Goal: Transaction & Acquisition: Obtain resource

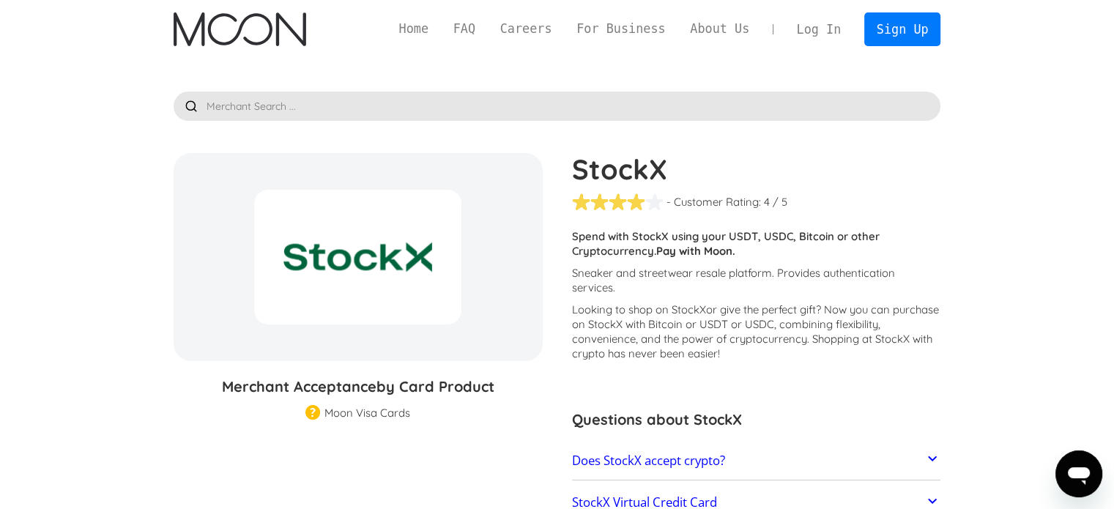
click at [199, 18] on img "home" at bounding box center [240, 29] width 133 height 34
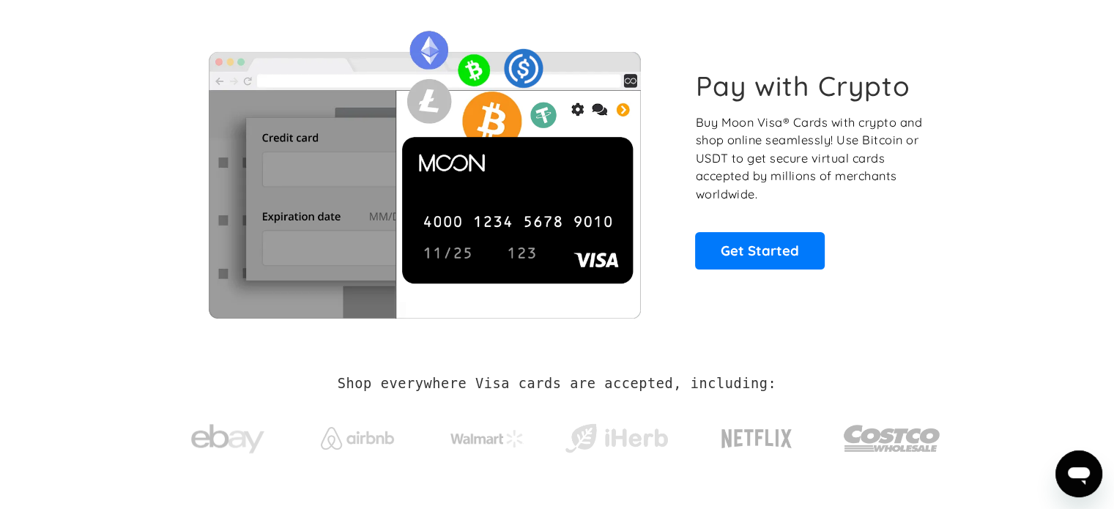
scroll to position [47, 0]
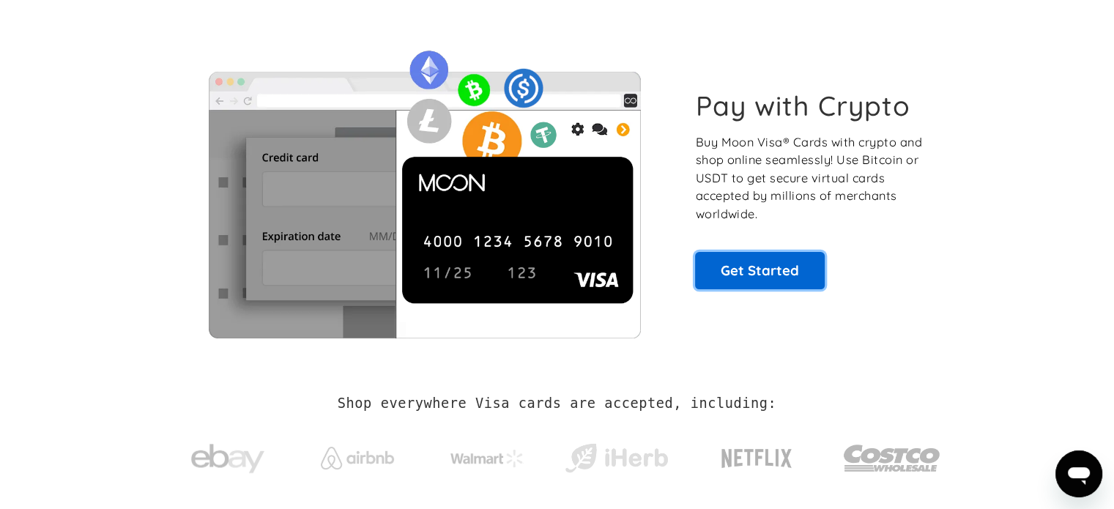
click at [775, 269] on link "Get Started" at bounding box center [760, 270] width 130 height 37
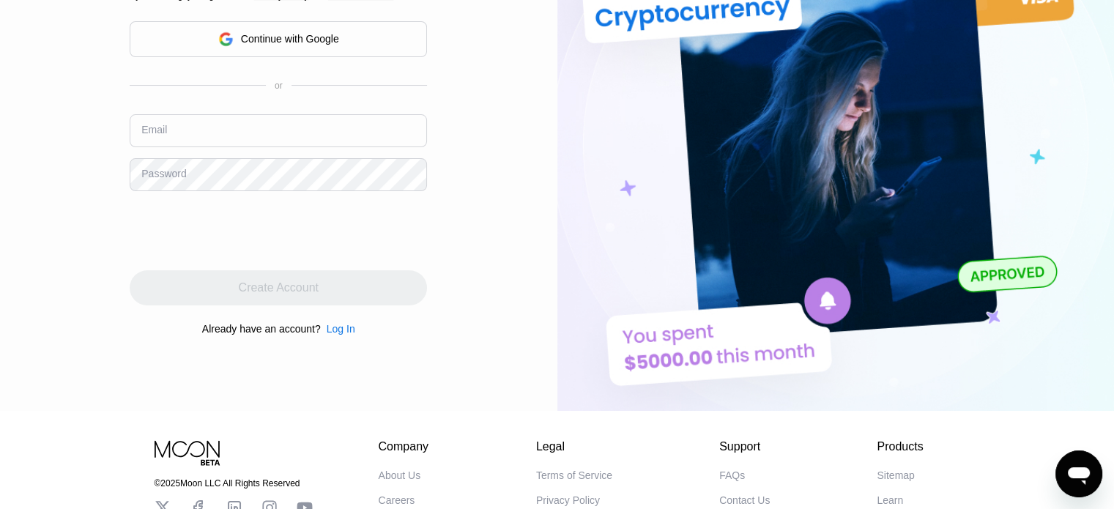
scroll to position [274, 0]
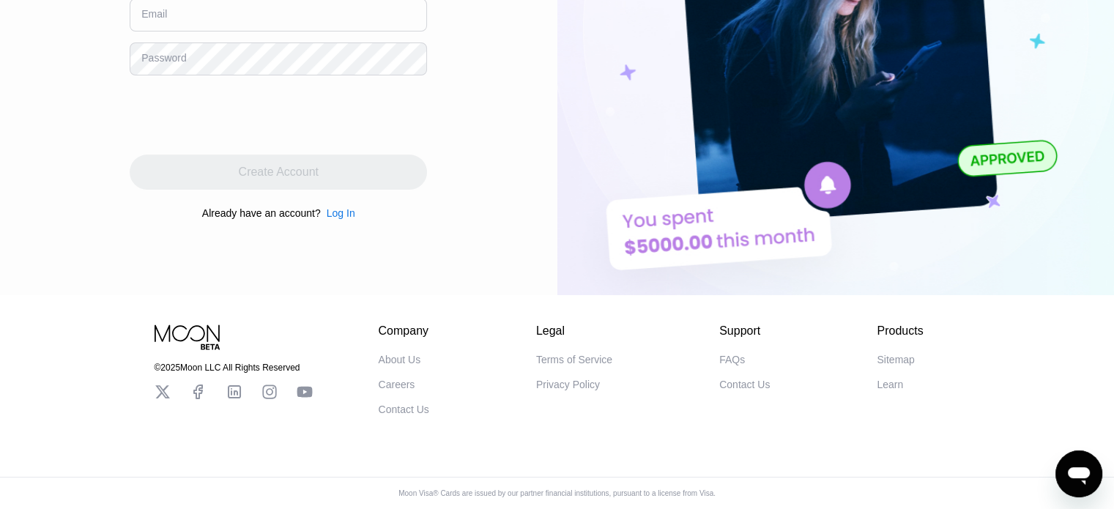
click at [161, 385] on icon at bounding box center [162, 391] width 15 height 13
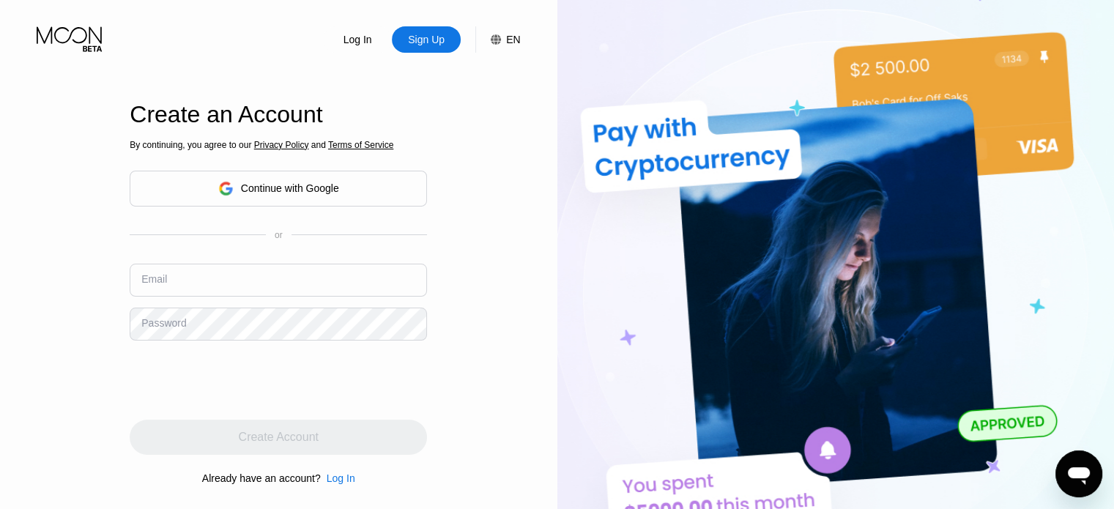
click at [258, 185] on div "Continue with Google" at bounding box center [290, 188] width 98 height 12
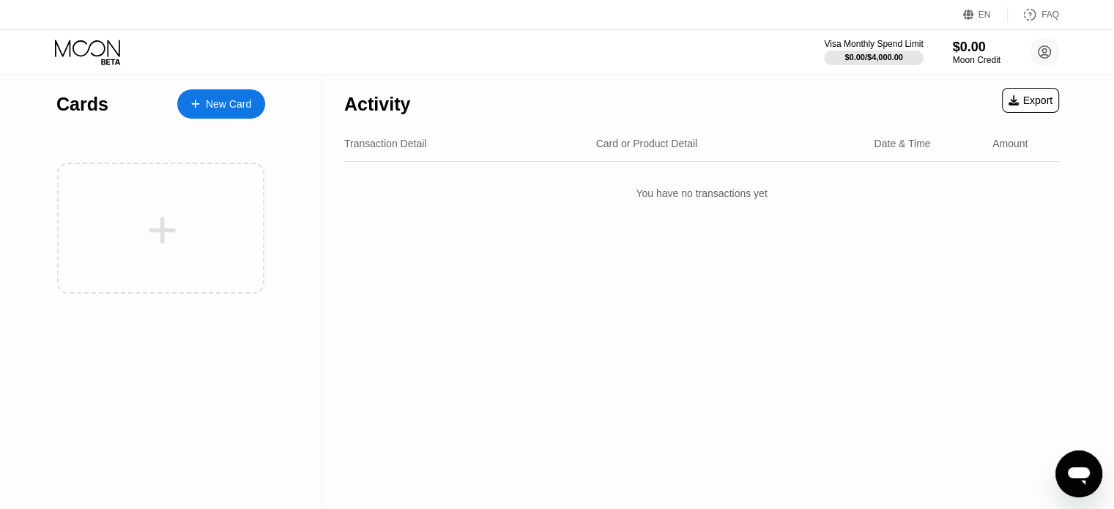
click at [215, 93] on div "New Card" at bounding box center [221, 103] width 88 height 29
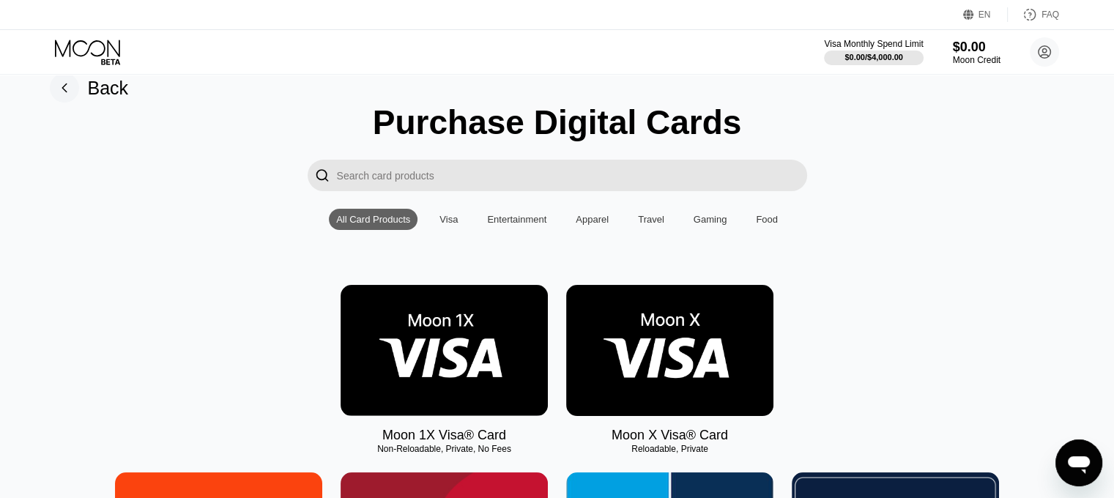
scroll to position [23, 0]
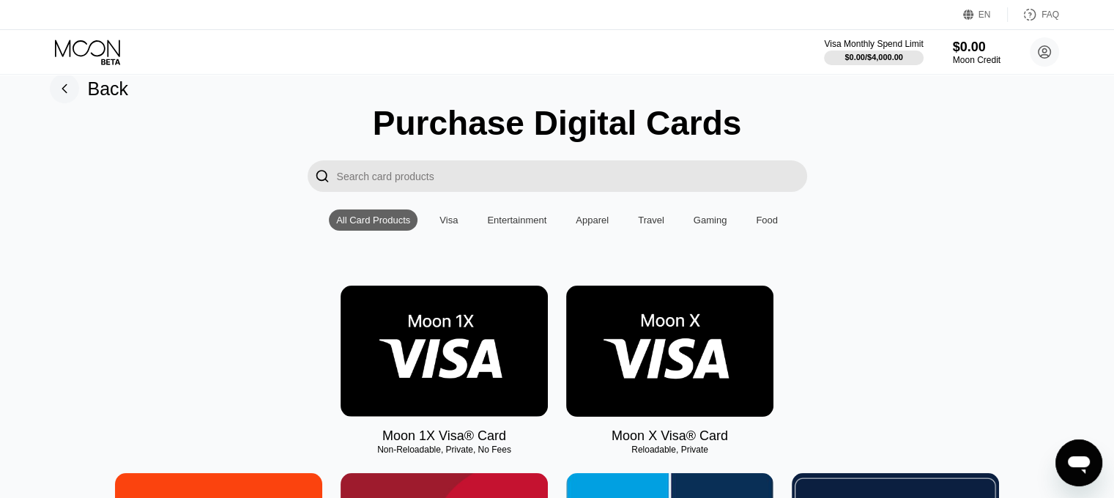
click at [410, 345] on img at bounding box center [444, 351] width 207 height 131
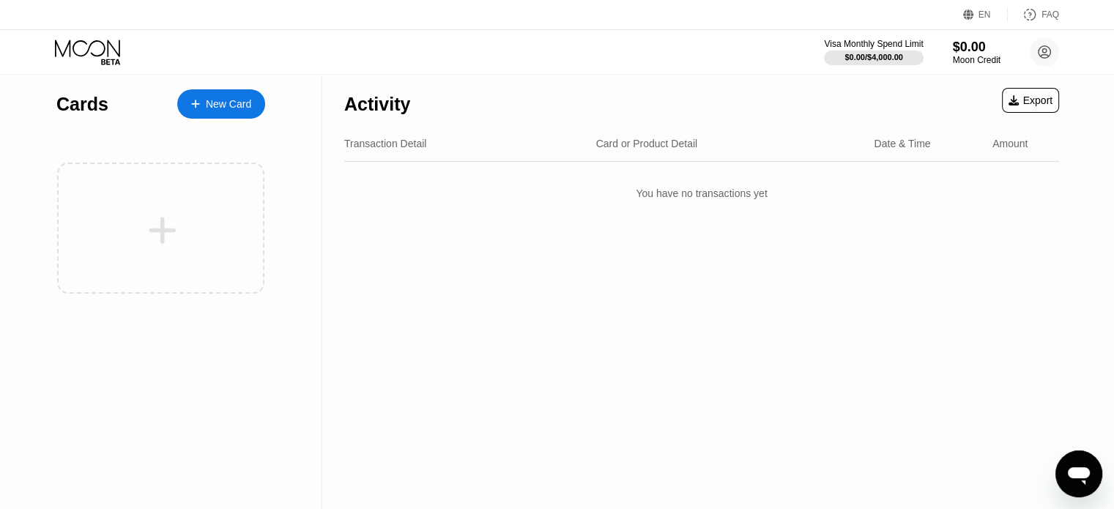
click at [248, 114] on div "New Card" at bounding box center [221, 103] width 88 height 29
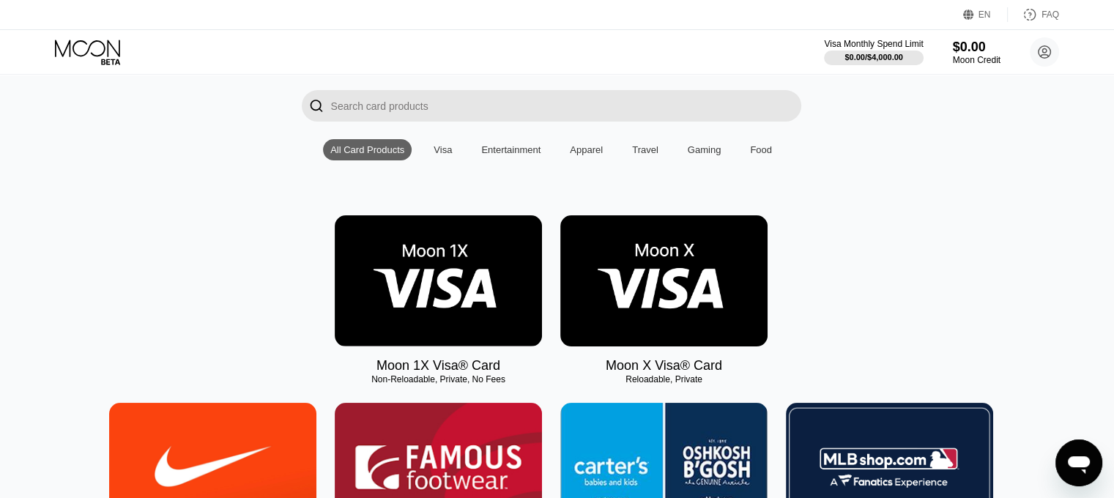
scroll to position [84, 6]
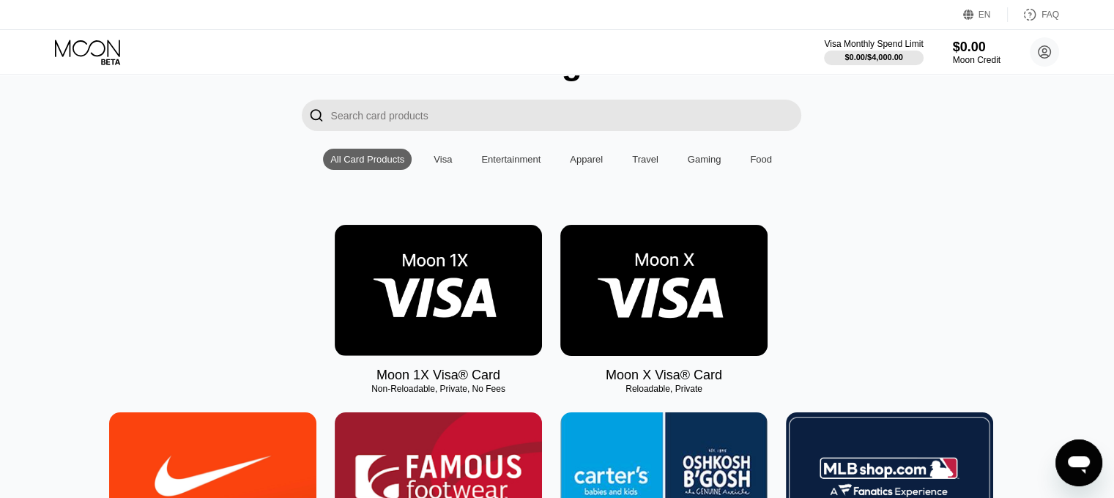
click at [368, 108] on input "Search card products" at bounding box center [566, 116] width 470 height 32
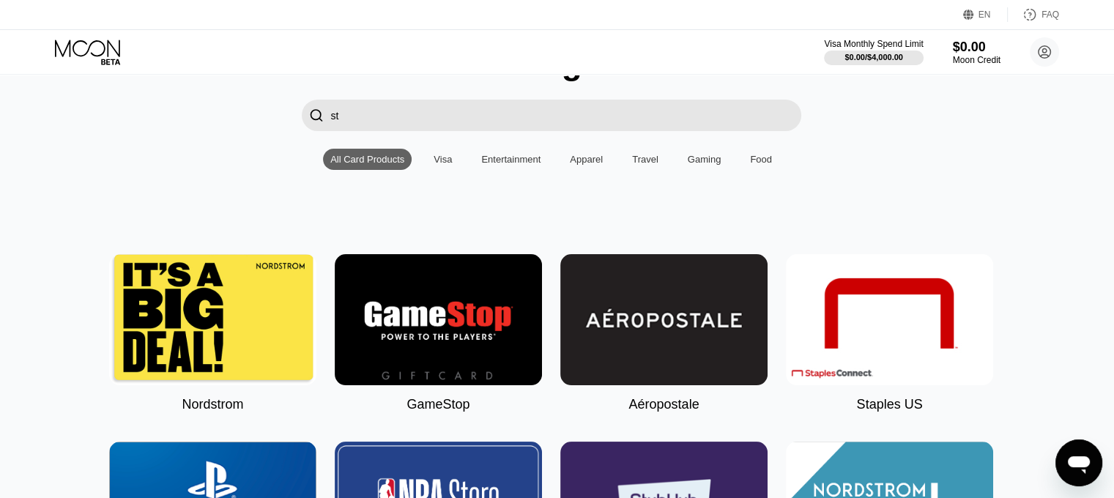
type input "s"
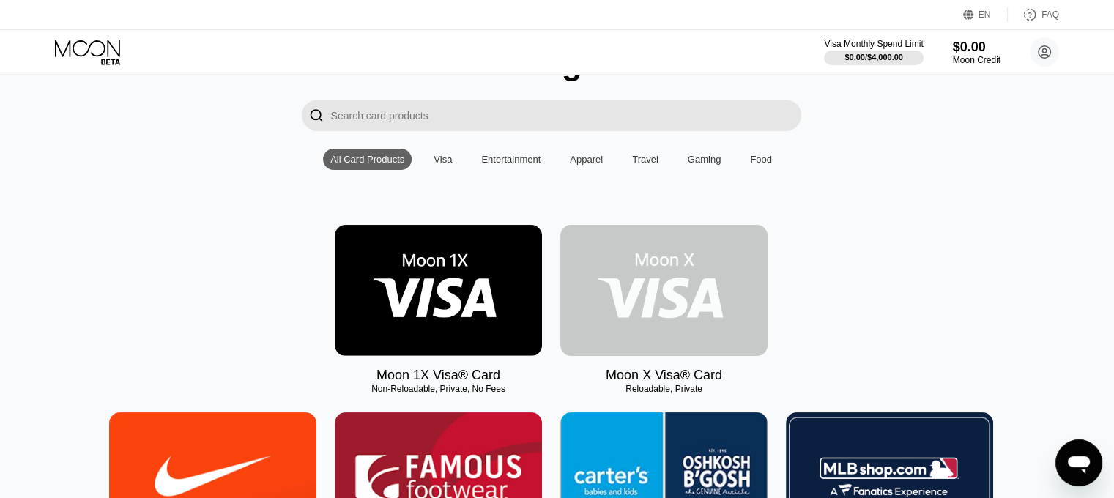
click at [645, 303] on img at bounding box center [663, 290] width 207 height 131
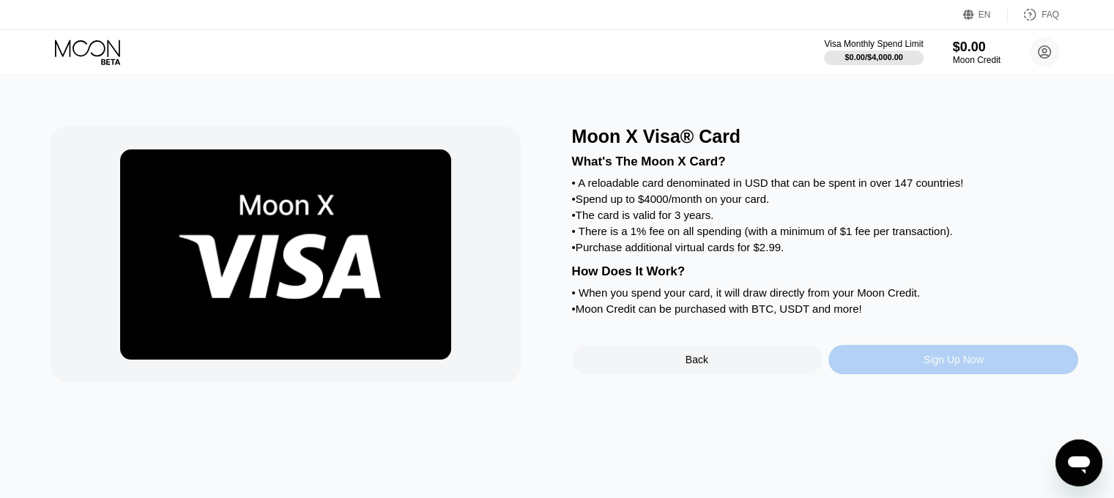
click at [919, 374] on div "Sign Up Now" at bounding box center [954, 359] width 250 height 29
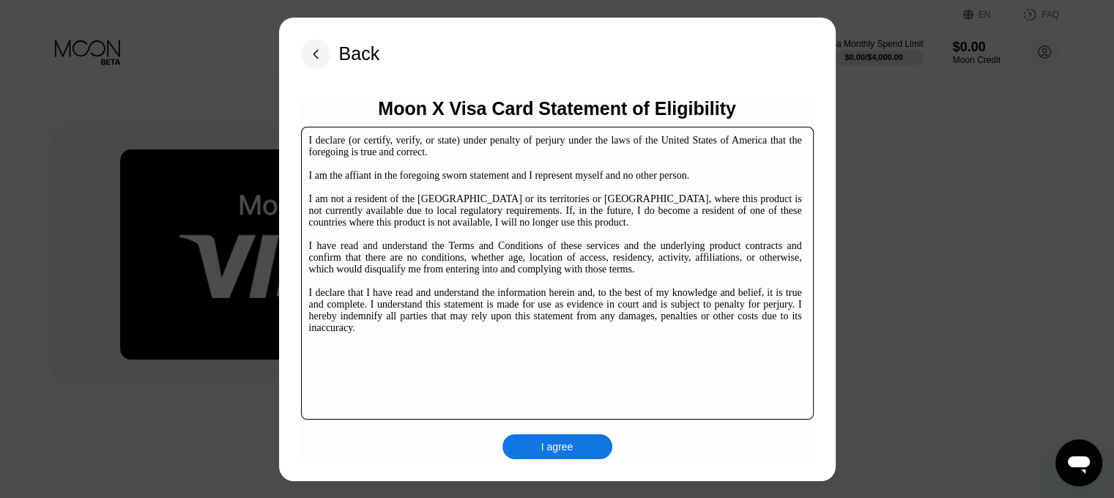
click at [534, 444] on div "I agree" at bounding box center [558, 446] width 110 height 25
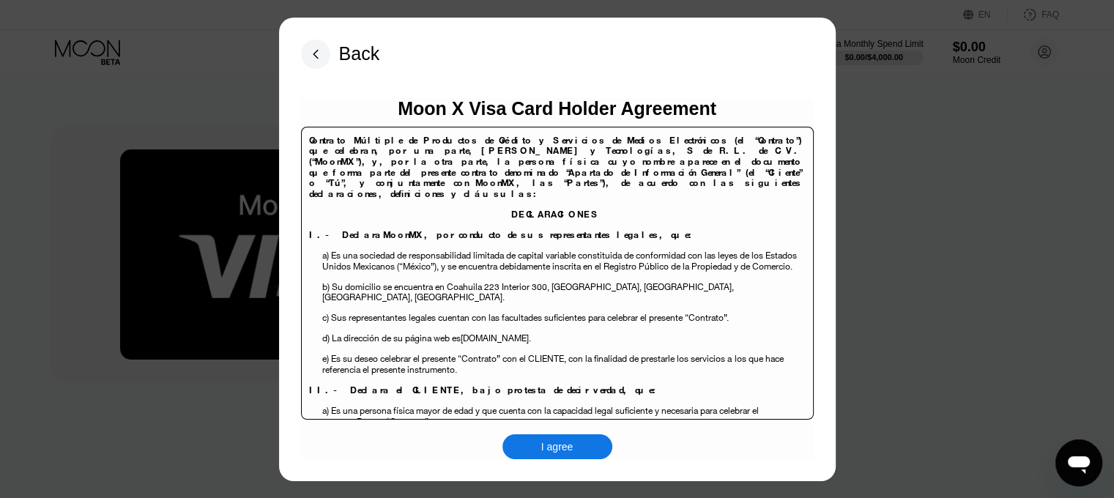
click at [560, 440] on div "I agree" at bounding box center [558, 446] width 110 height 25
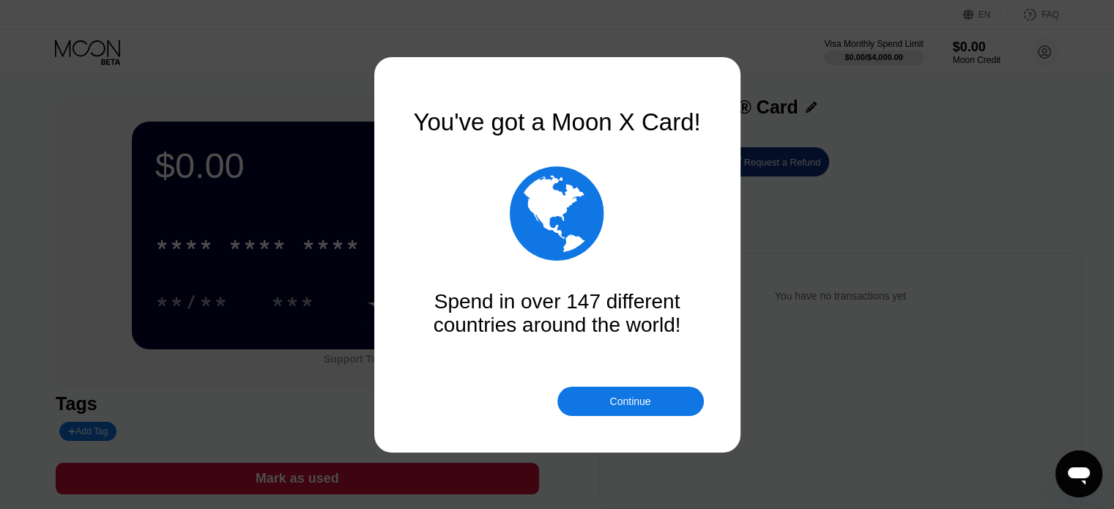
click at [621, 408] on div "Continue" at bounding box center [631, 401] width 147 height 29
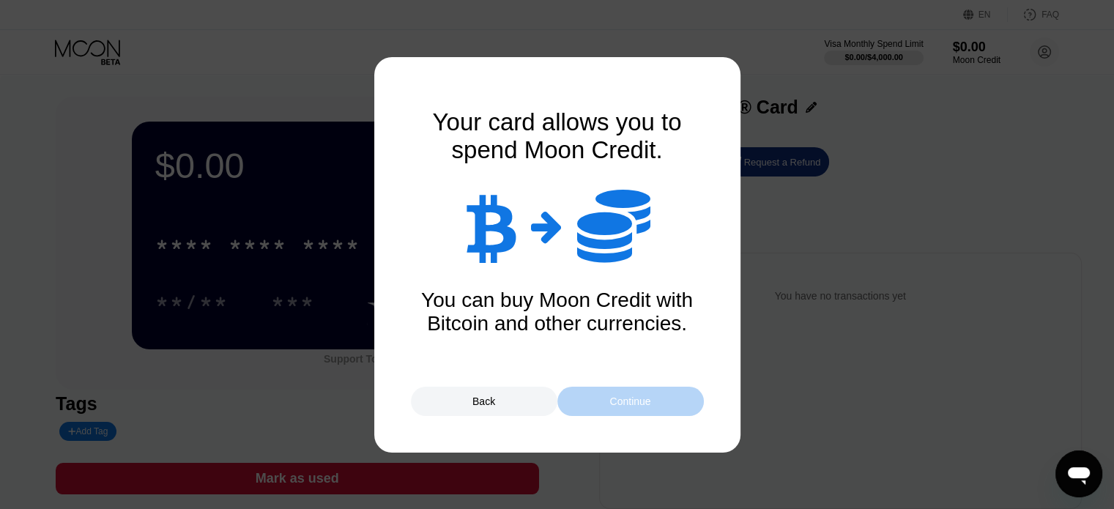
click at [611, 398] on div "Continue" at bounding box center [630, 402] width 41 height 12
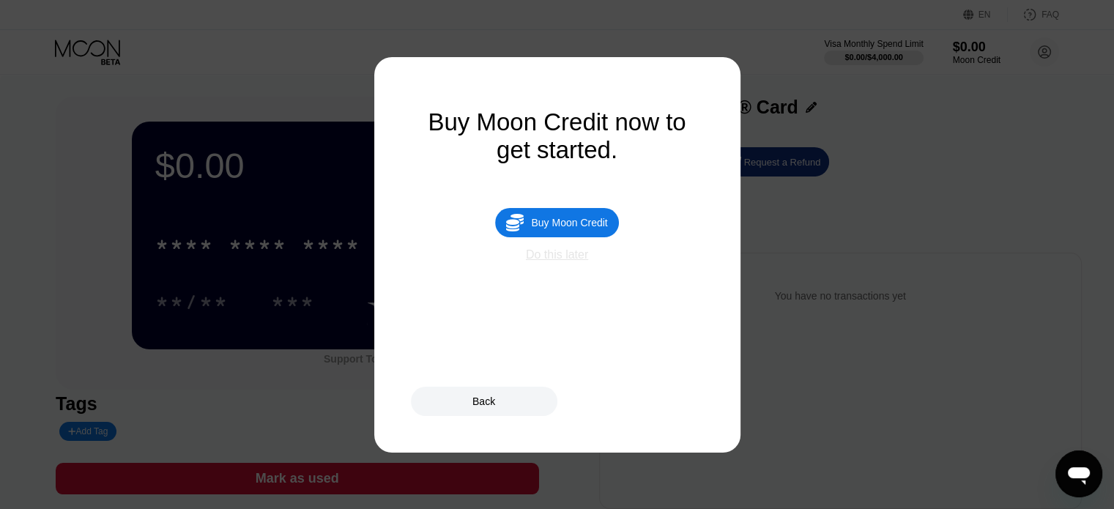
click at [557, 262] on div "Do this later" at bounding box center [557, 254] width 62 height 13
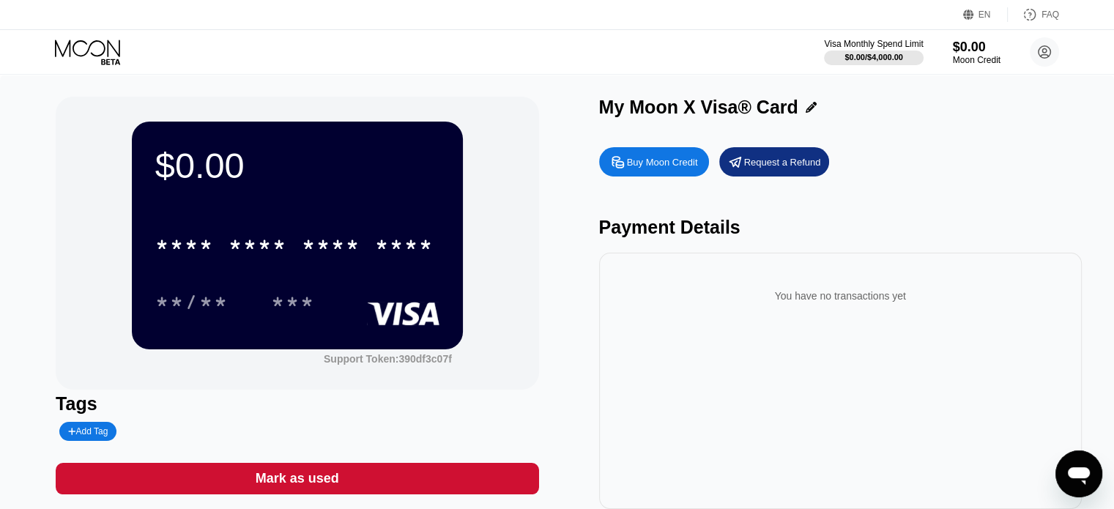
click at [681, 164] on div "Buy Moon Credit" at bounding box center [662, 162] width 71 height 12
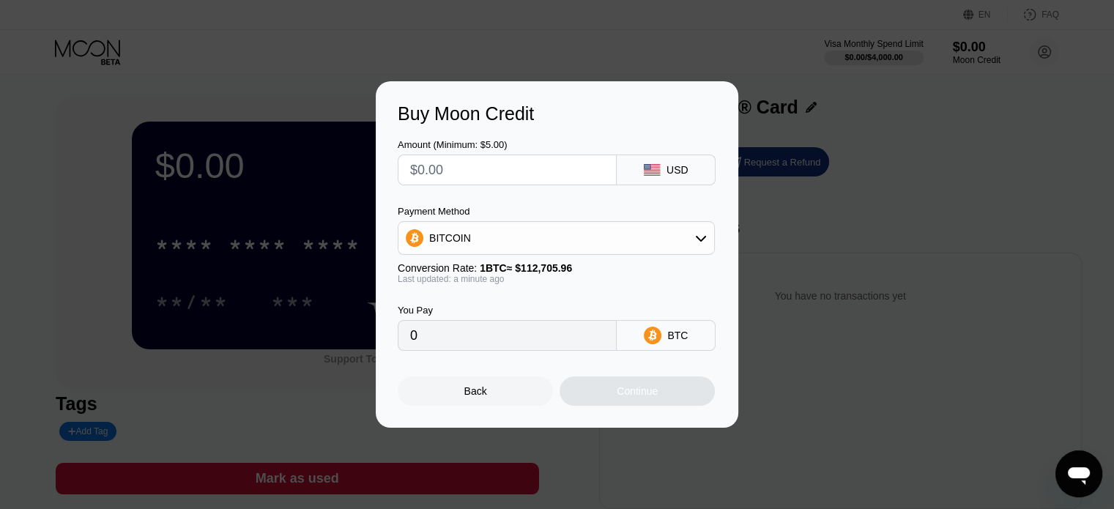
click at [497, 171] on input "text" at bounding box center [507, 169] width 194 height 29
type input "$1"
type input "0.00000888"
type input "$10"
type input "0.00008873"
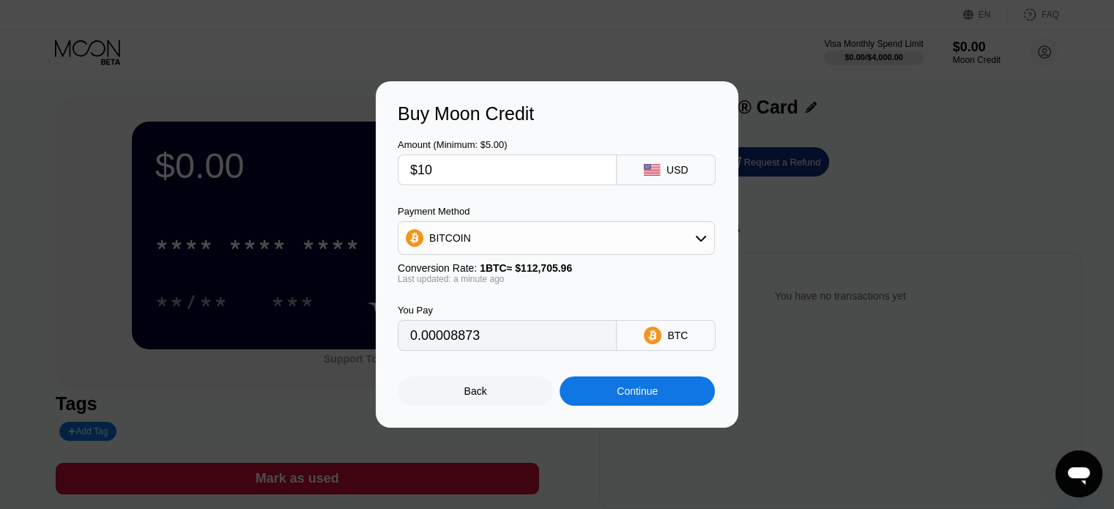
type input "$10"
click at [495, 233] on div "BITCOIN" at bounding box center [557, 237] width 316 height 29
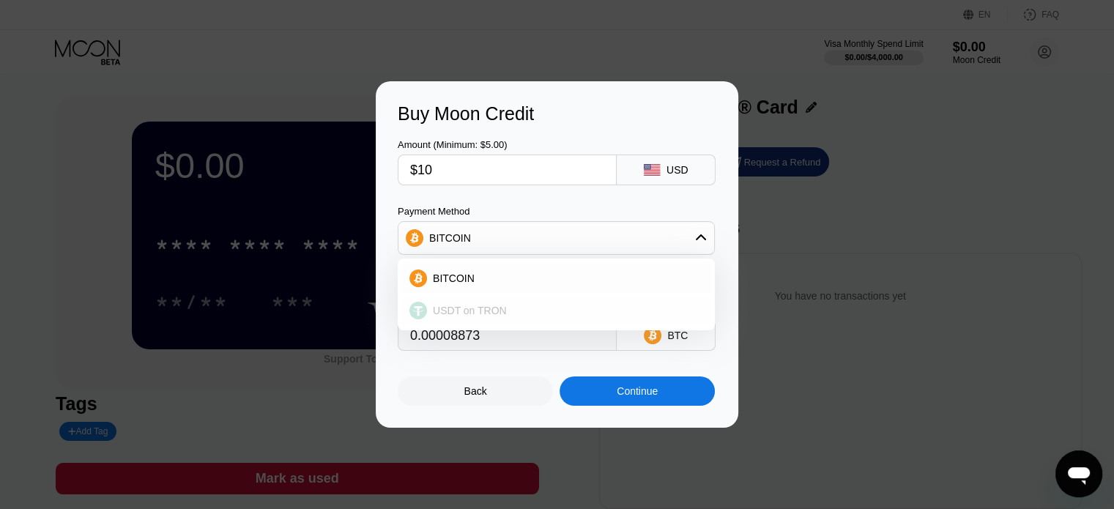
click at [478, 314] on span "USDT on TRON" at bounding box center [470, 311] width 74 height 12
type input "10.10"
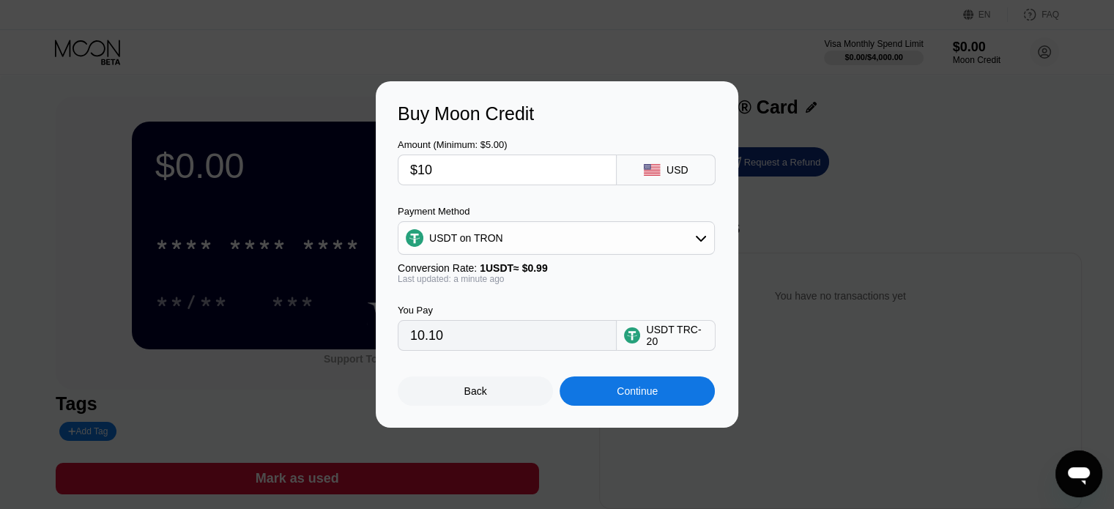
click at [639, 175] on div "USD" at bounding box center [666, 170] width 99 height 31
click at [456, 259] on div "Payment Method USDT on TRON Conversion Rate: 1 USDT ≈ $0.99 Last updated: a min…" at bounding box center [556, 245] width 317 height 78
click at [484, 240] on div "USDT on TRON" at bounding box center [466, 238] width 74 height 12
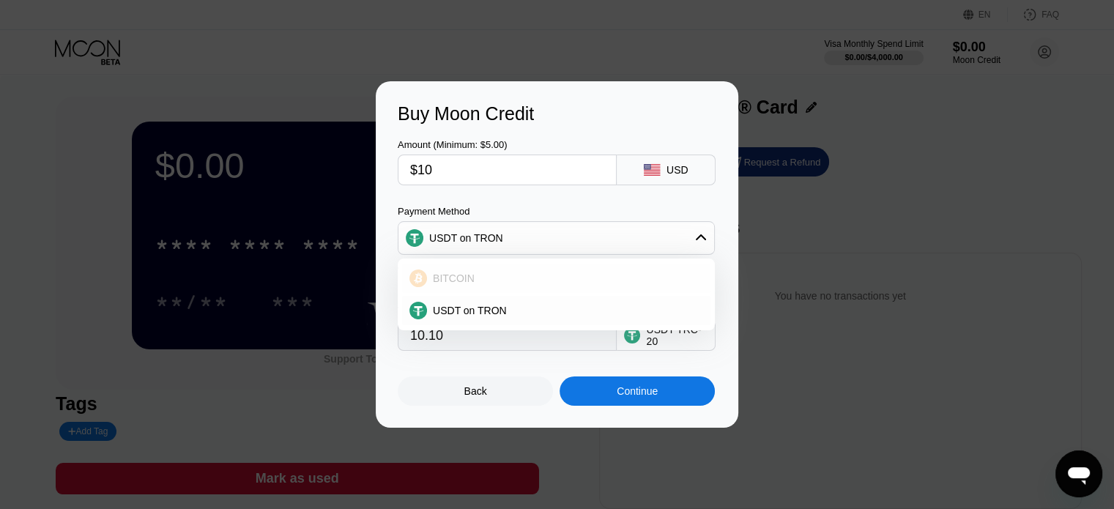
click at [445, 281] on span "BITCOIN" at bounding box center [454, 279] width 42 height 12
type input "0.00008873"
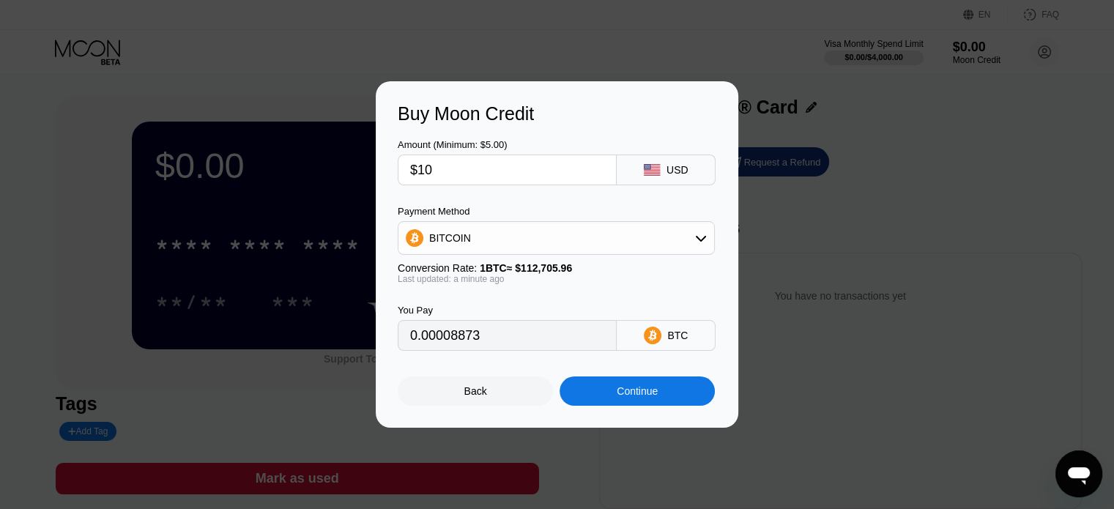
click at [629, 392] on div "Continue" at bounding box center [637, 391] width 41 height 12
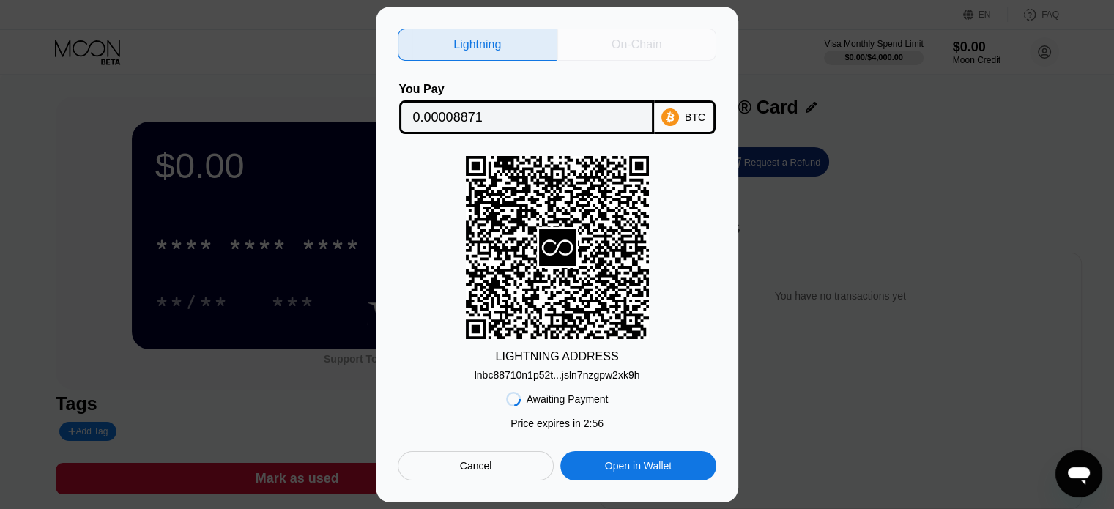
click at [630, 45] on div "On-Chain" at bounding box center [637, 44] width 50 height 15
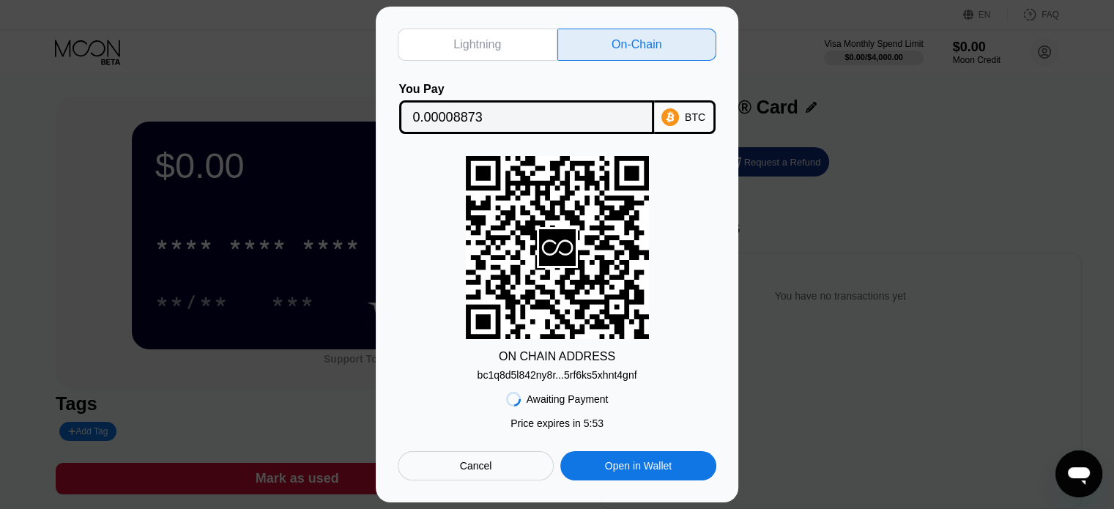
click at [1009, 336] on div "Lightning On-Chain You Pay 0.00008873 BTC ON CHAIN ADDRESS bc1q8d5l842ny8r...5r…" at bounding box center [557, 255] width 1114 height 496
click at [221, 212] on div "Lightning On-Chain You Pay 0.00008873 BTC ON CHAIN ADDRESS bc1q8d5l842ny8r...5r…" at bounding box center [557, 255] width 1114 height 496
